Goal: Task Accomplishment & Management: Manage account settings

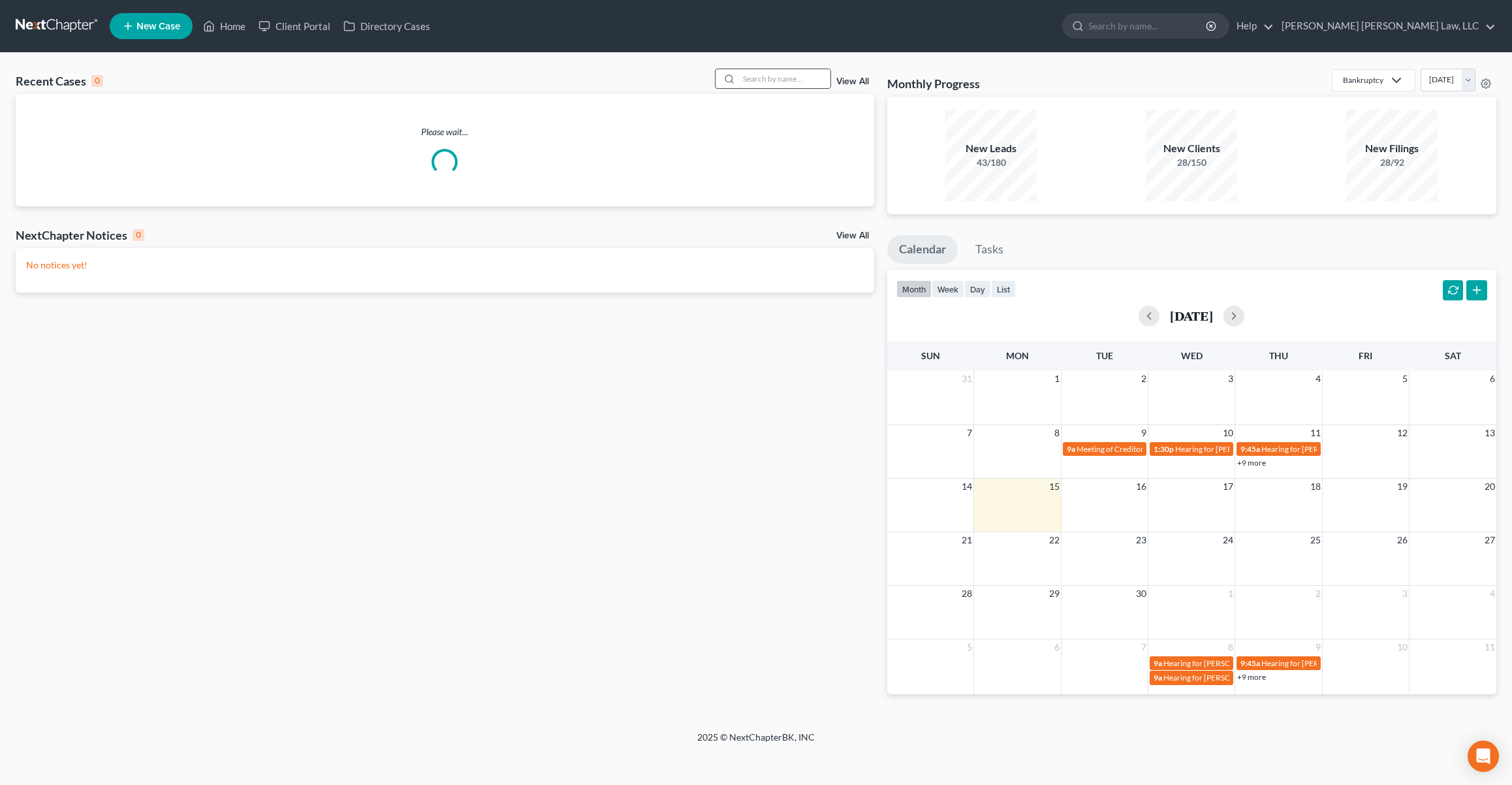
click at [778, 75] on input "search" at bounding box center [785, 79] width 92 height 19
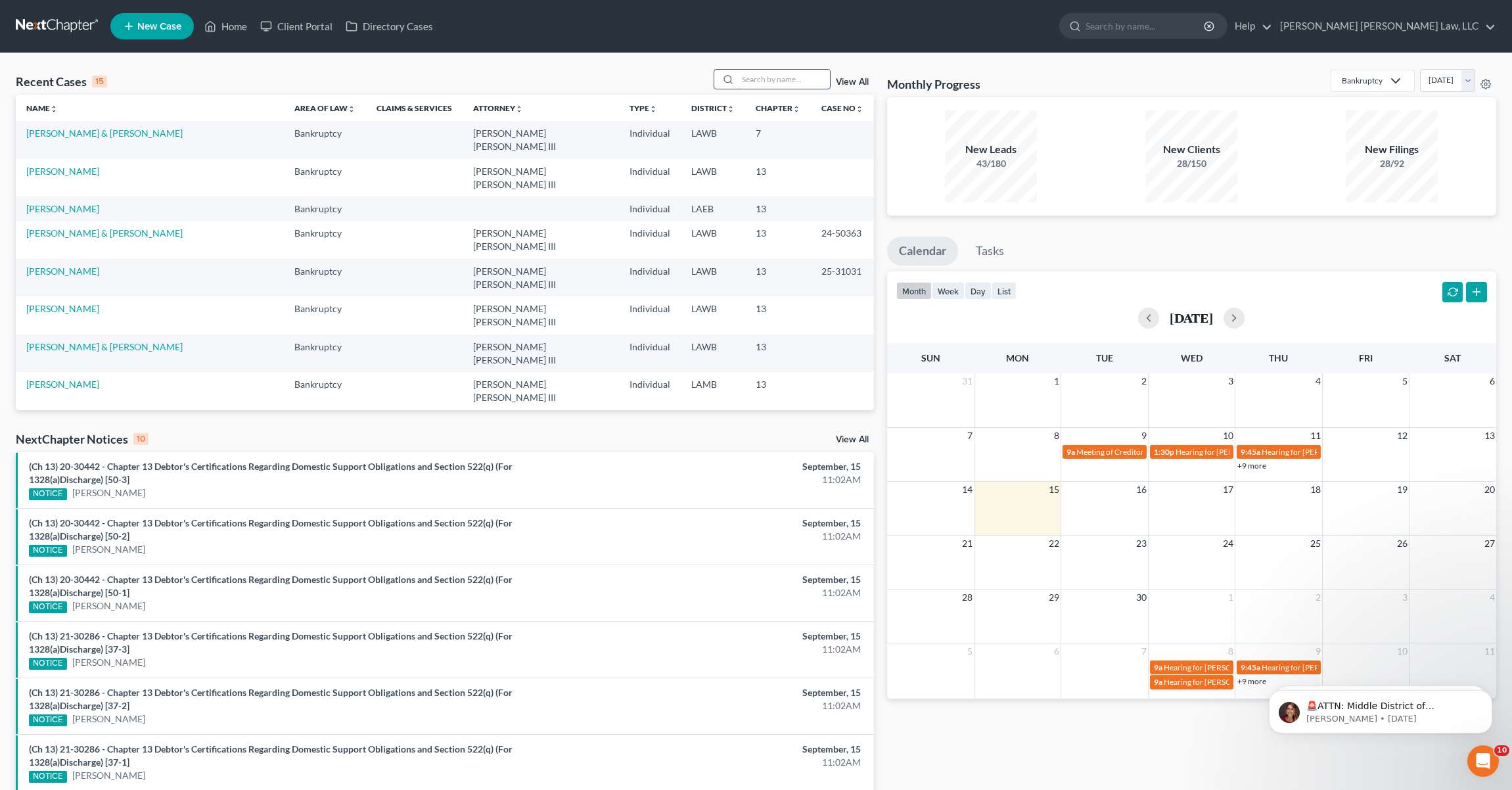
click at [782, 77] on input "search" at bounding box center [784, 79] width 92 height 19
type input "j"
type input "[PERSON_NAME]"
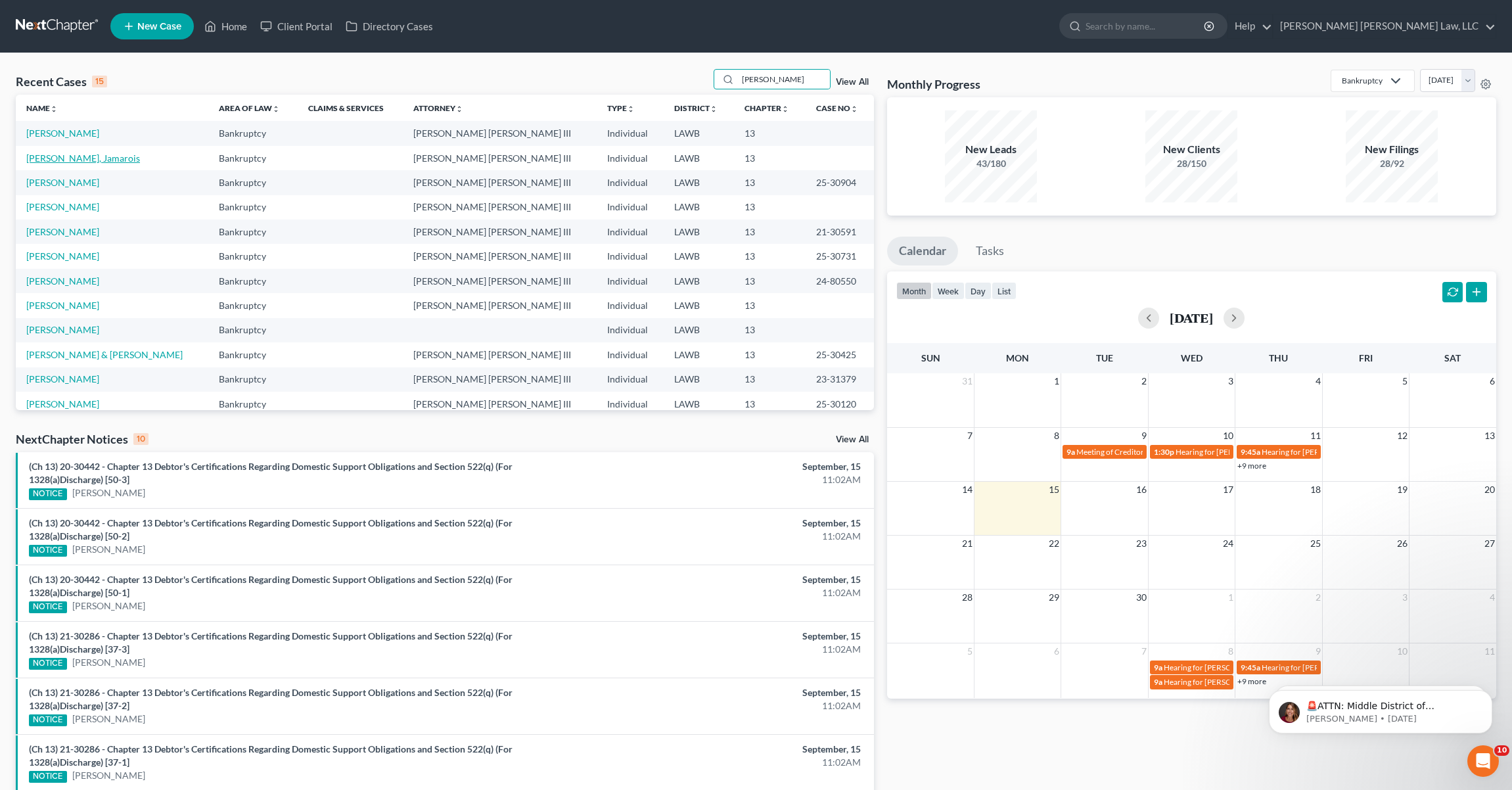
click at [93, 160] on link "[PERSON_NAME], Jamarois" at bounding box center [83, 158] width 114 height 11
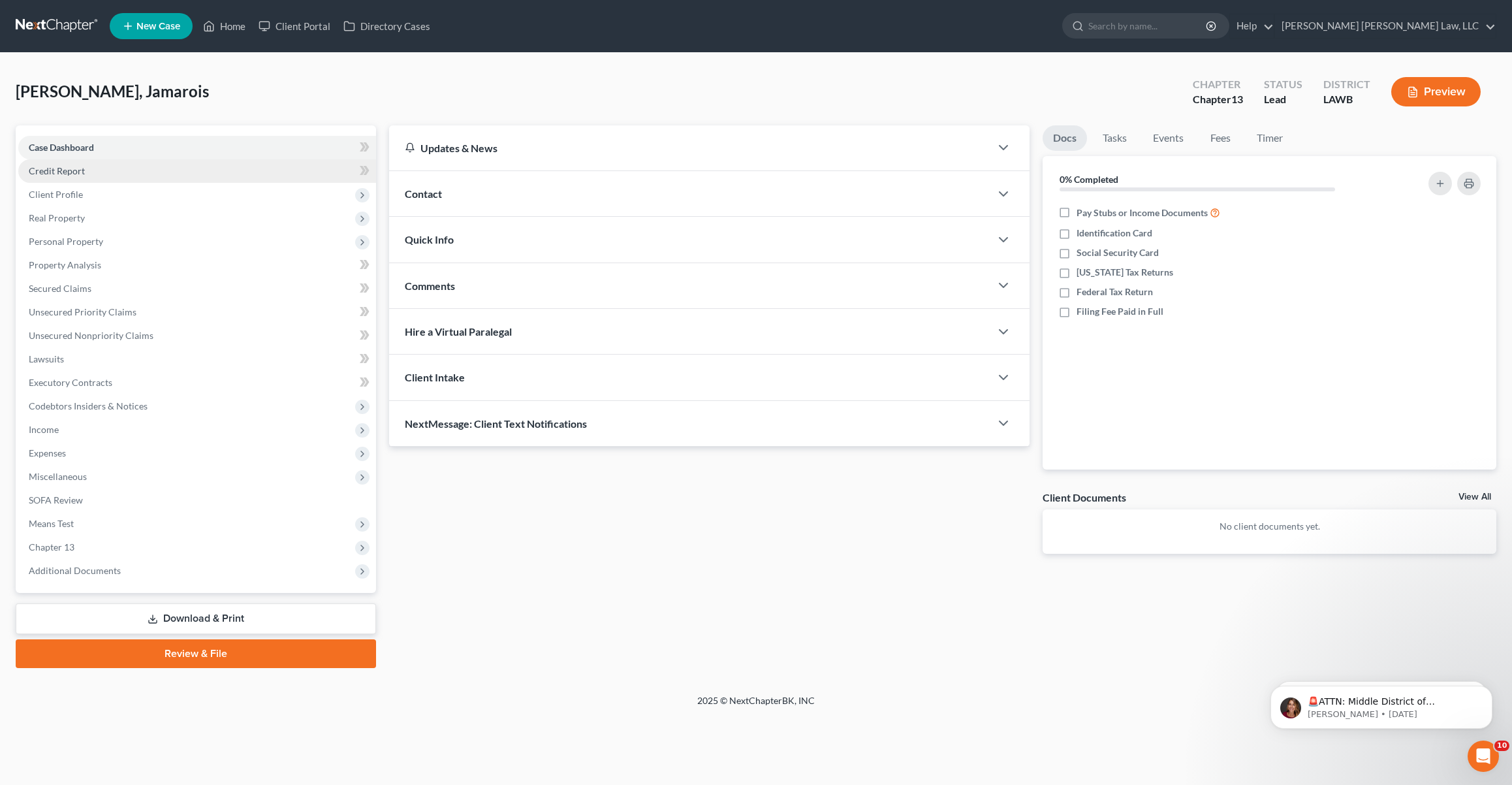
click at [77, 175] on span "Credit Report" at bounding box center [57, 170] width 56 height 11
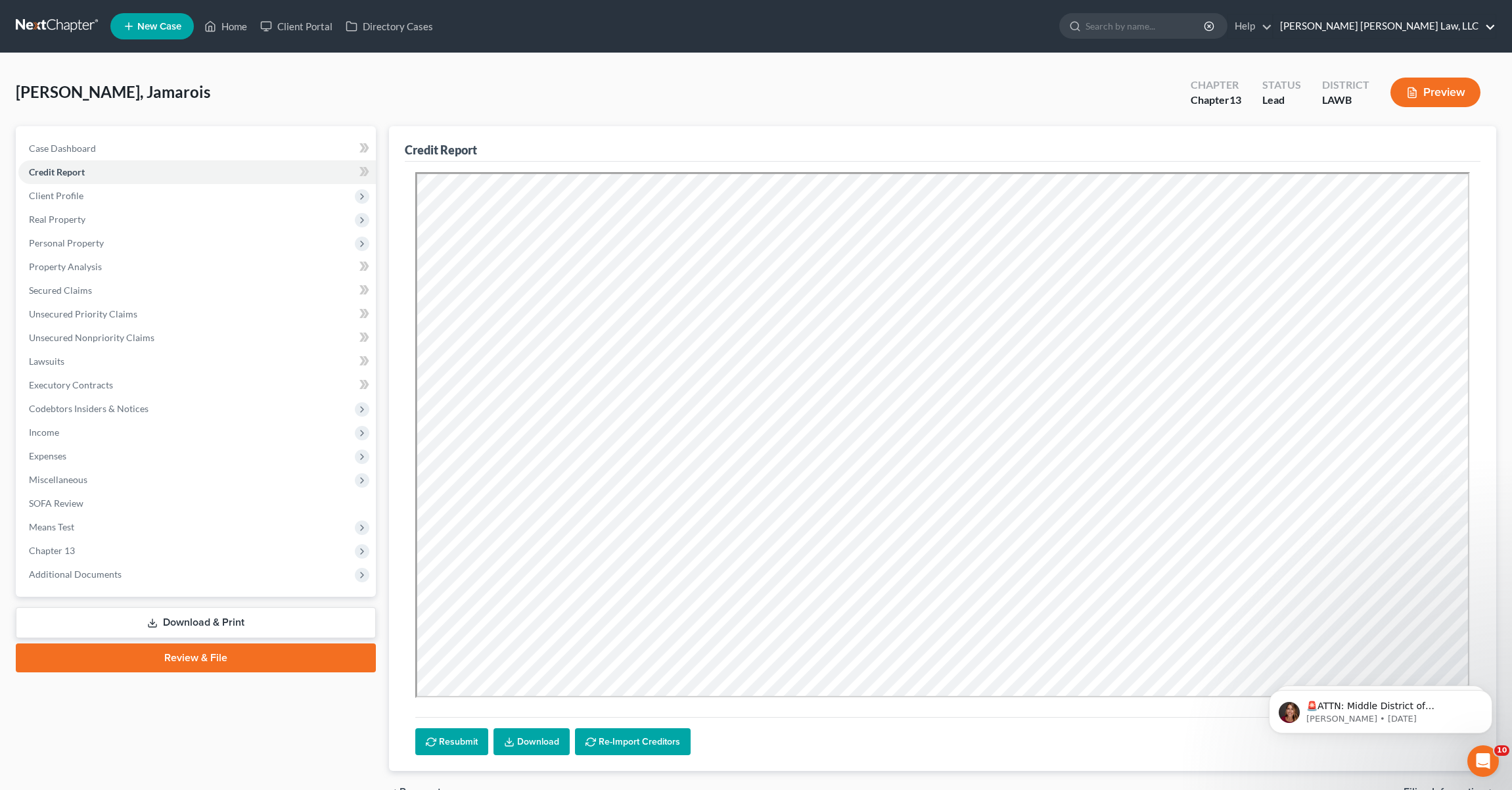
click at [1408, 21] on link "[PERSON_NAME] [PERSON_NAME] Law, LLC" at bounding box center [1385, 26] width 222 height 23
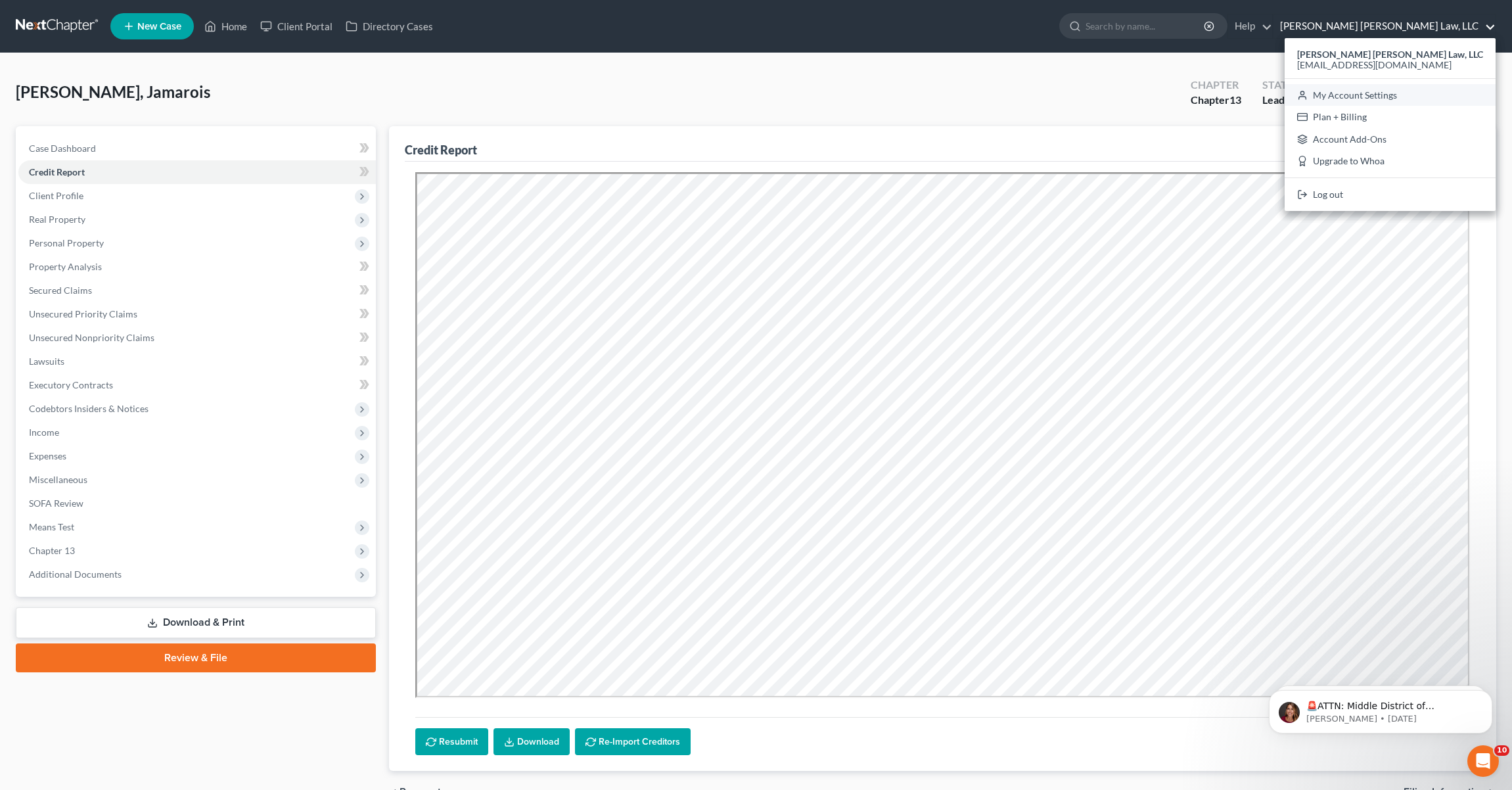
click at [1396, 93] on link "My Account Settings" at bounding box center [1390, 95] width 211 height 22
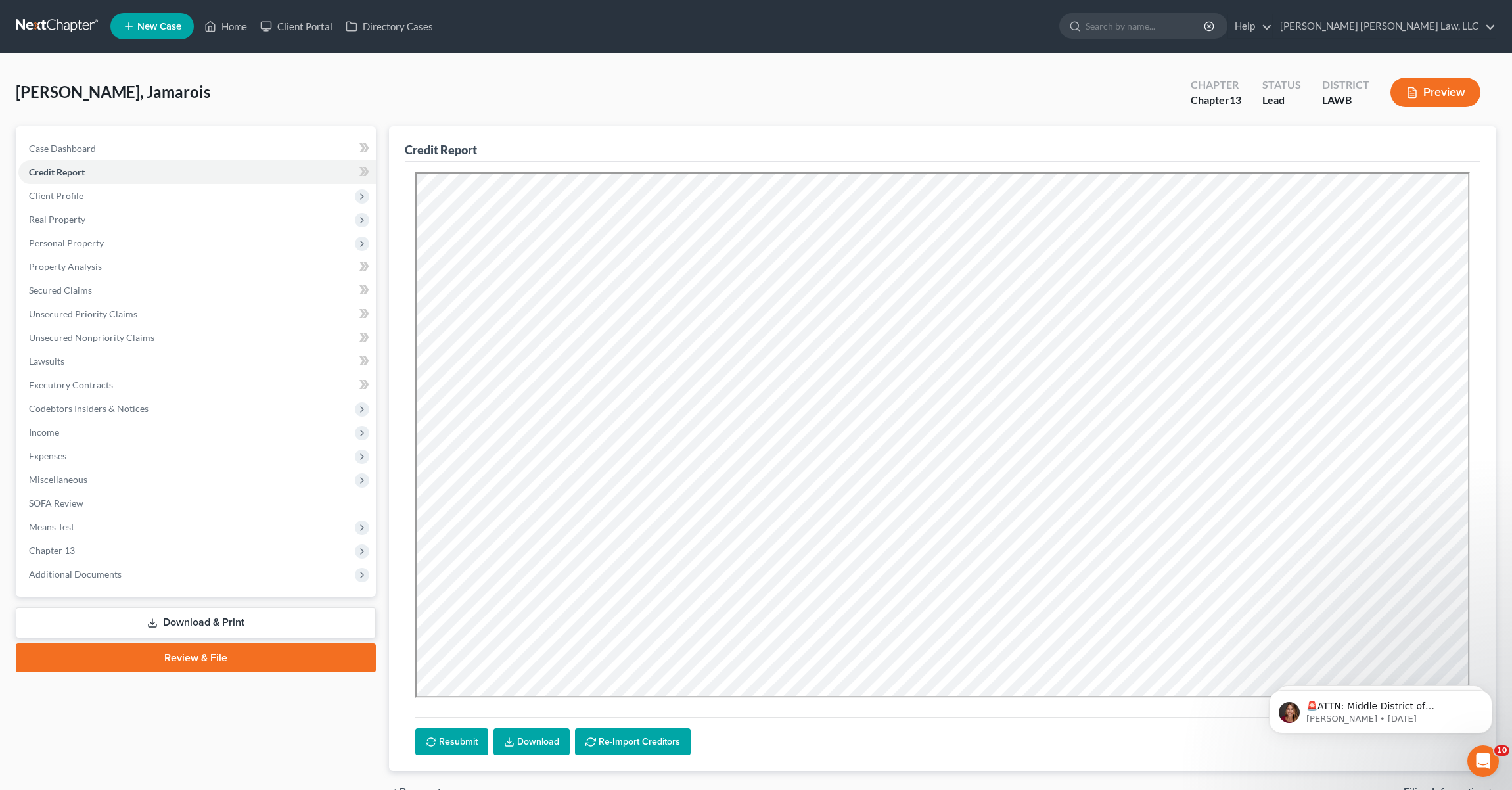
select select "23"
select select "19"
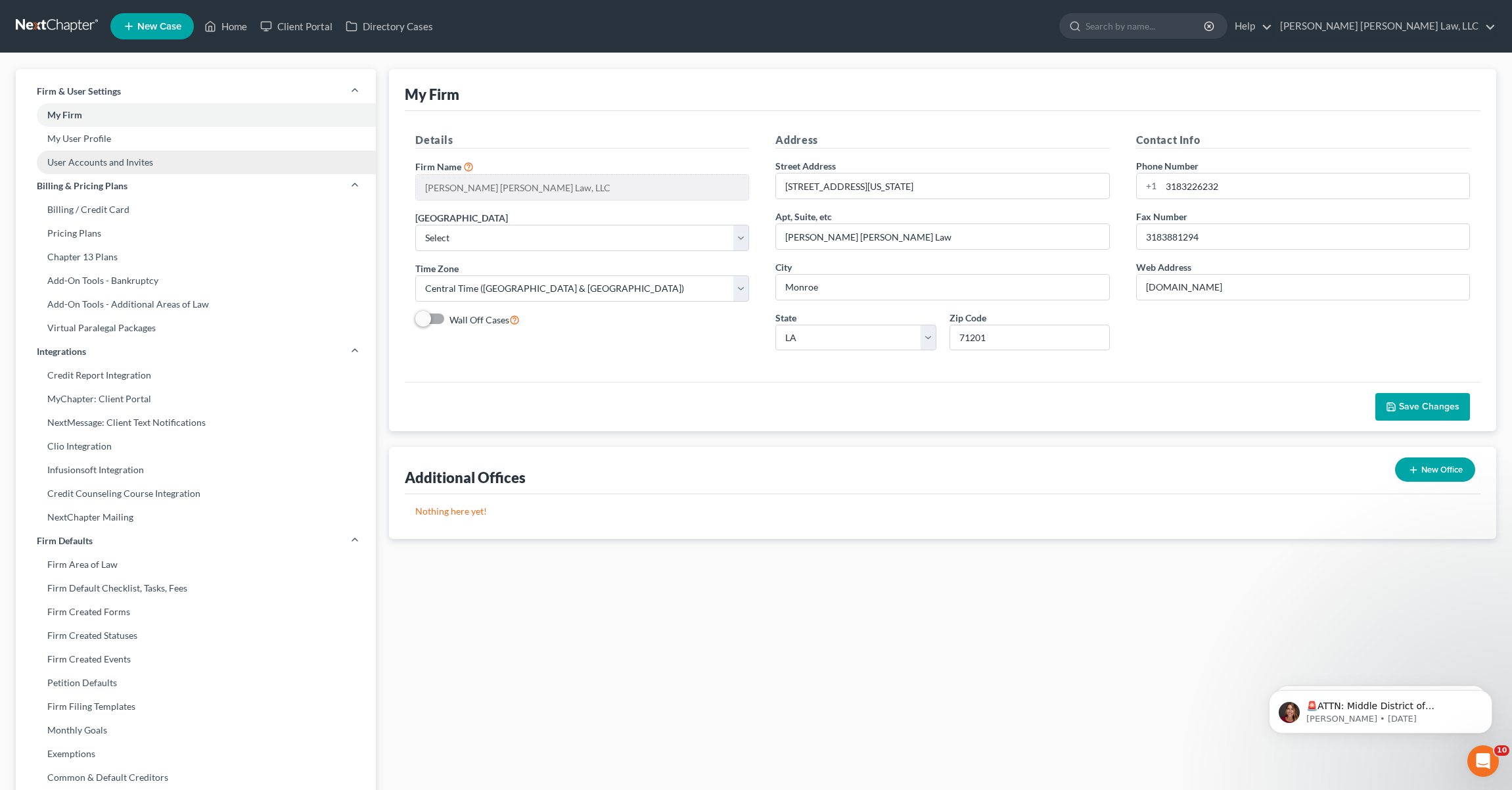
click at [101, 164] on link "User Accounts and Invites" at bounding box center [196, 163] width 360 height 23
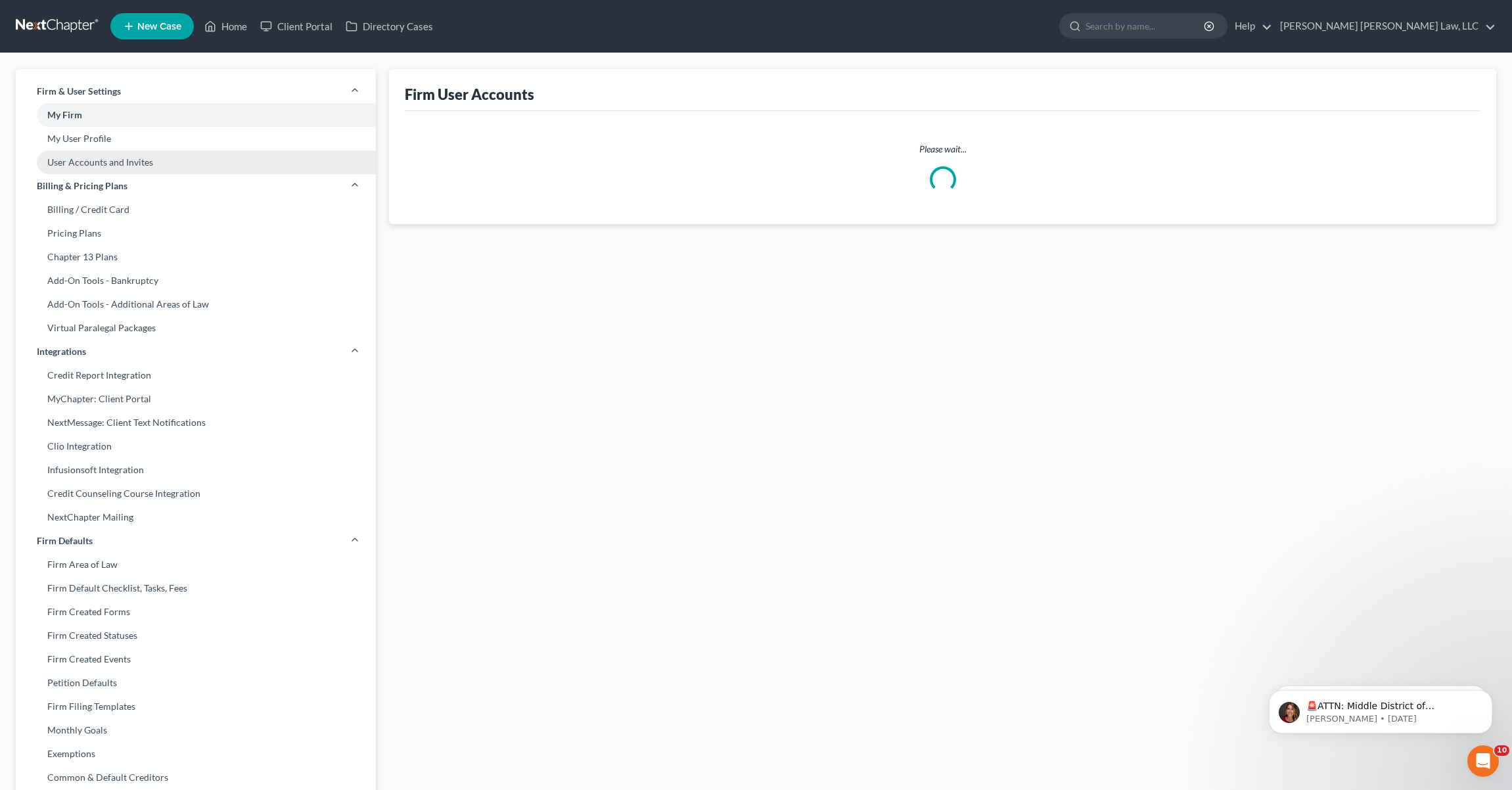
select select "0"
select select "1"
select select "0"
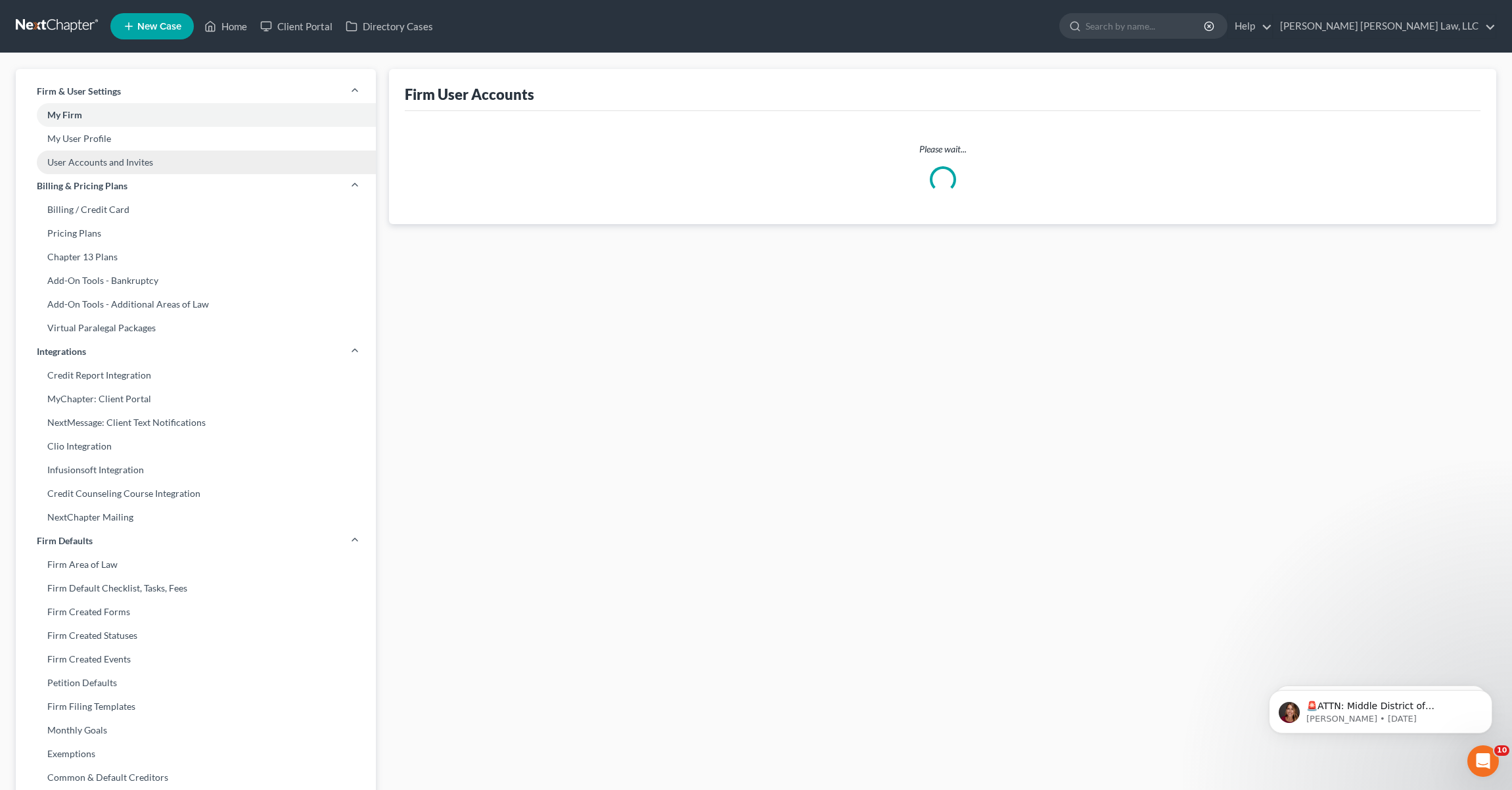
select select "1"
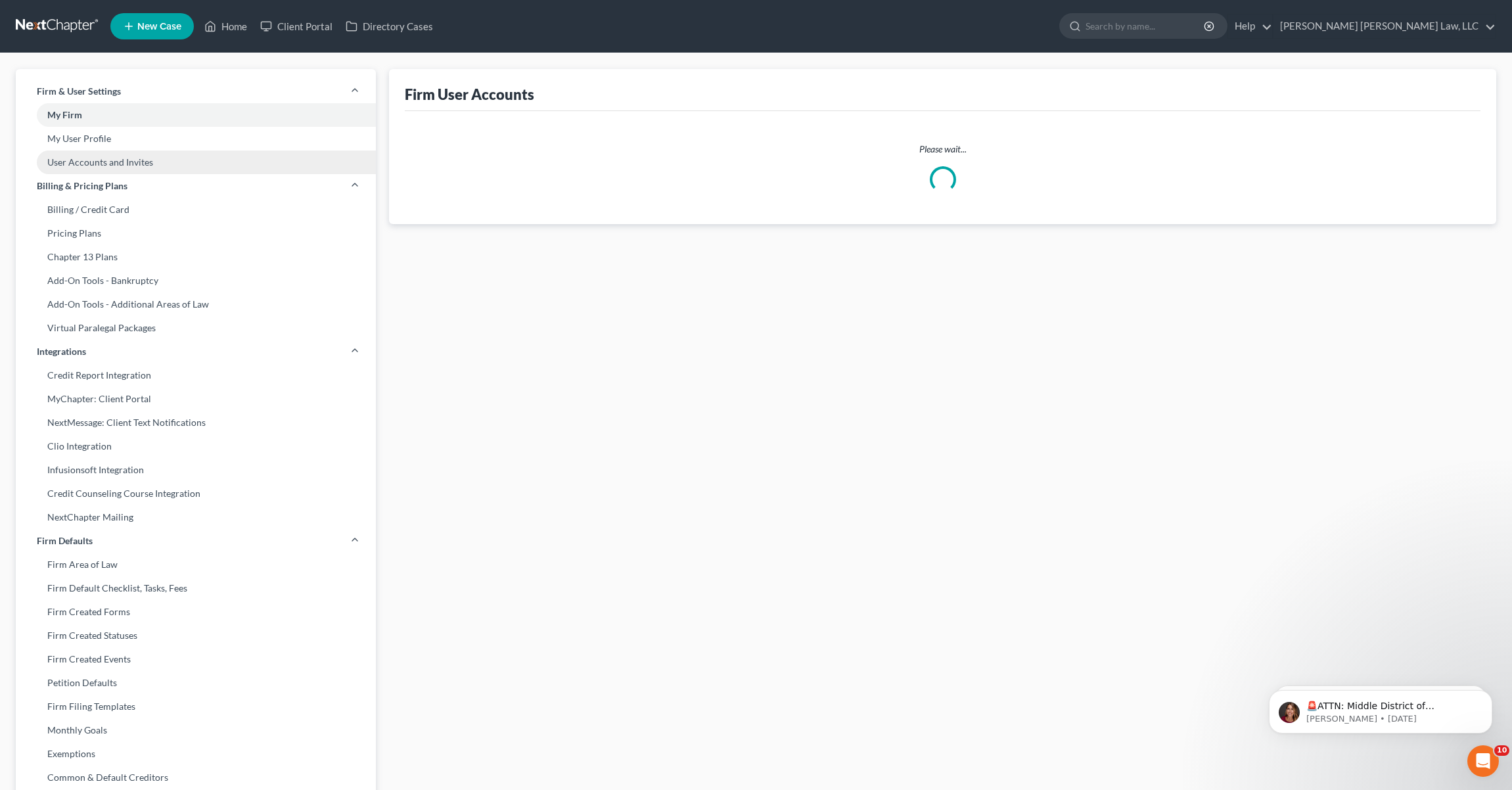
select select "1"
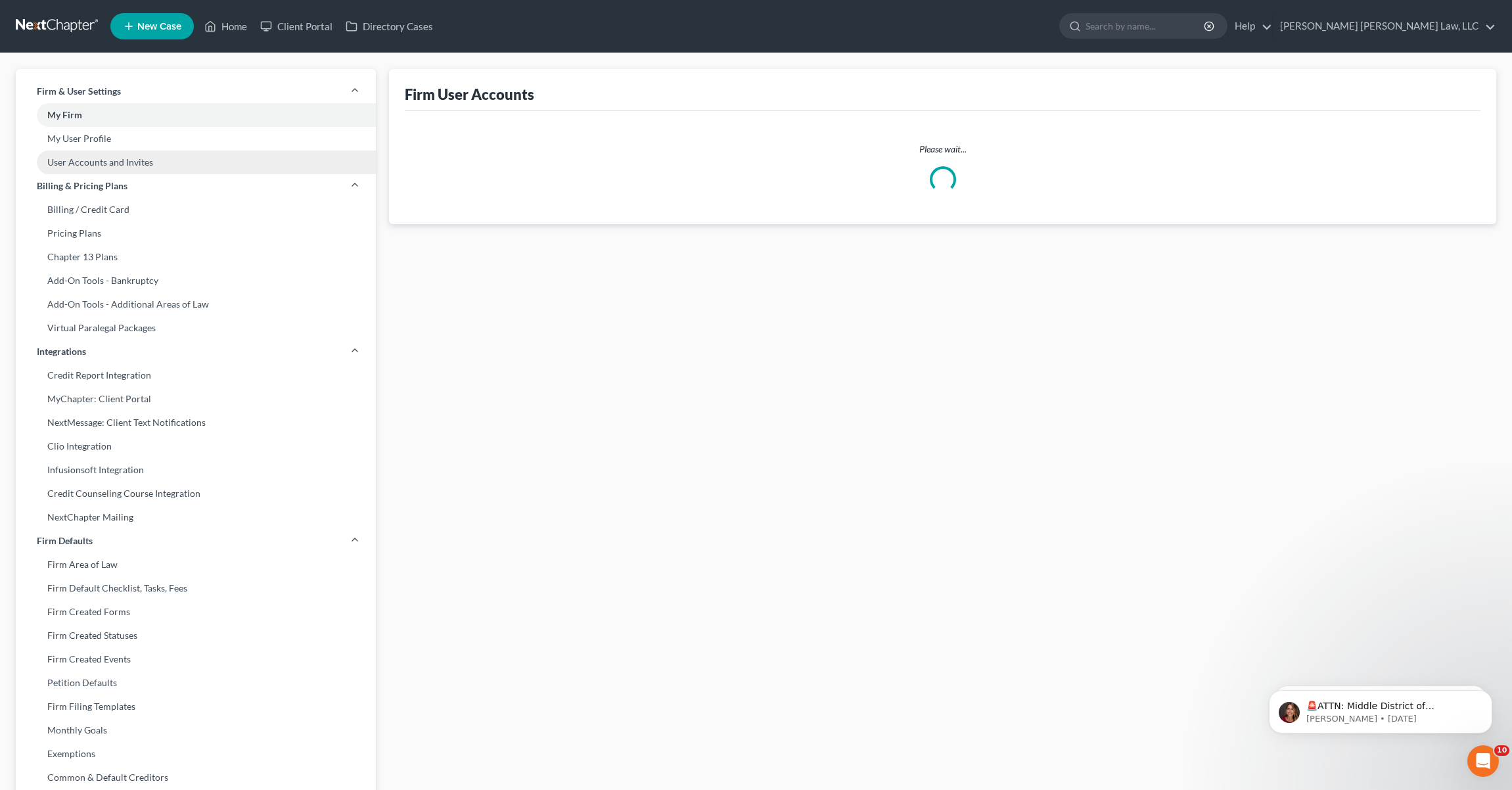
select select "1"
select select "0"
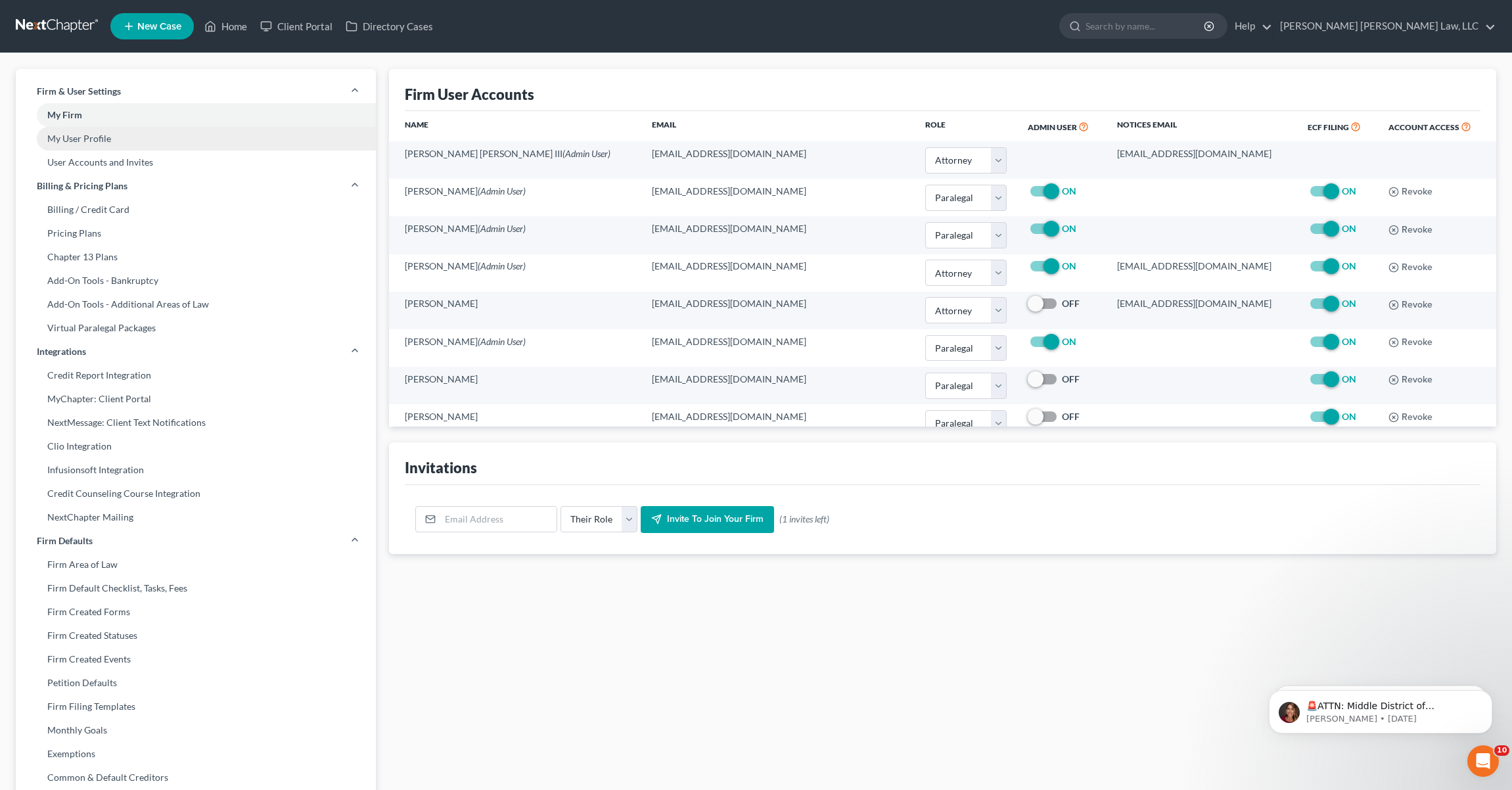
click at [100, 137] on link "My User Profile" at bounding box center [196, 138] width 360 height 23
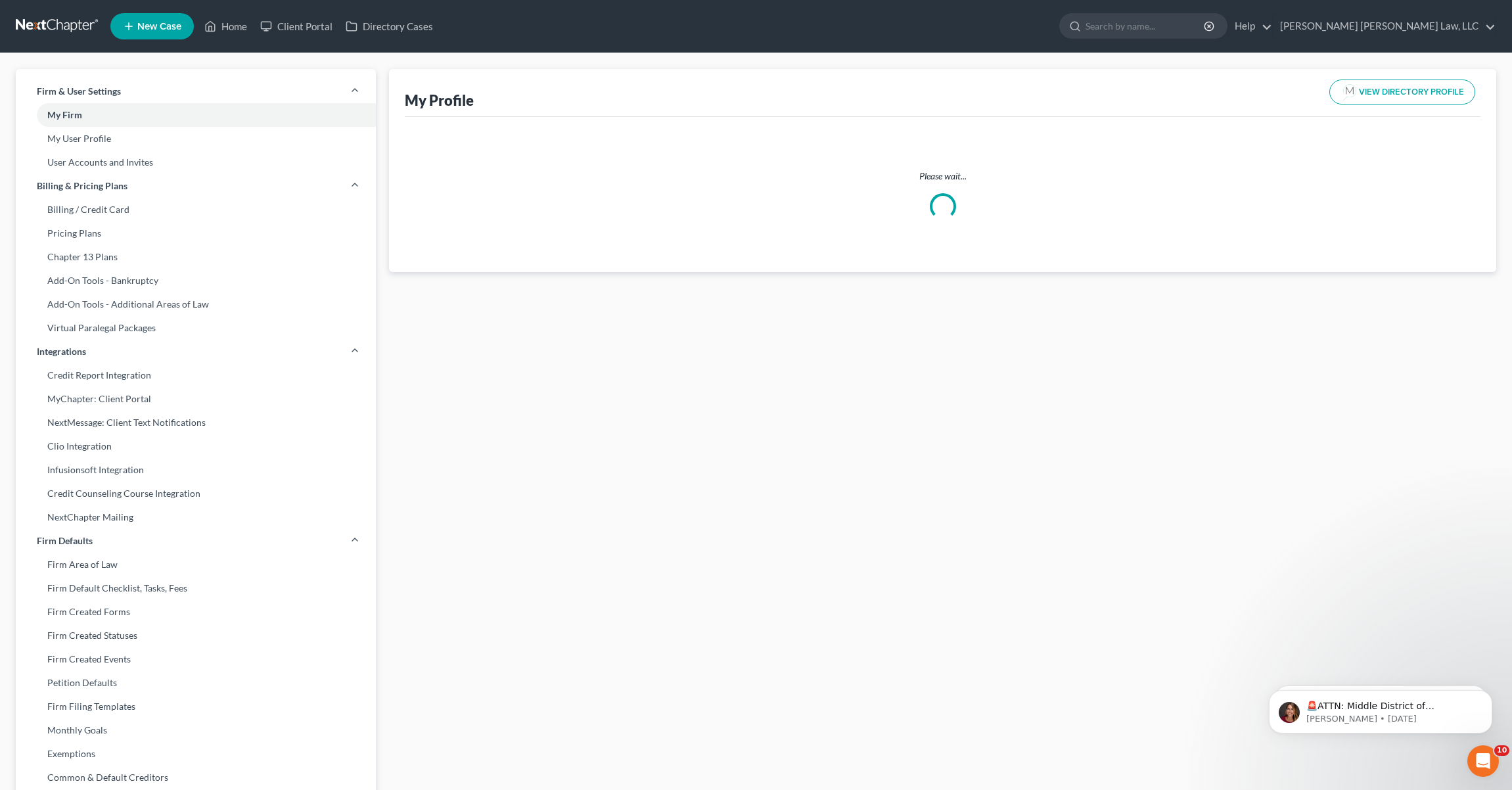
select select "19"
select select "36"
select select "attorney"
select select "1"
